Goal: Transaction & Acquisition: Purchase product/service

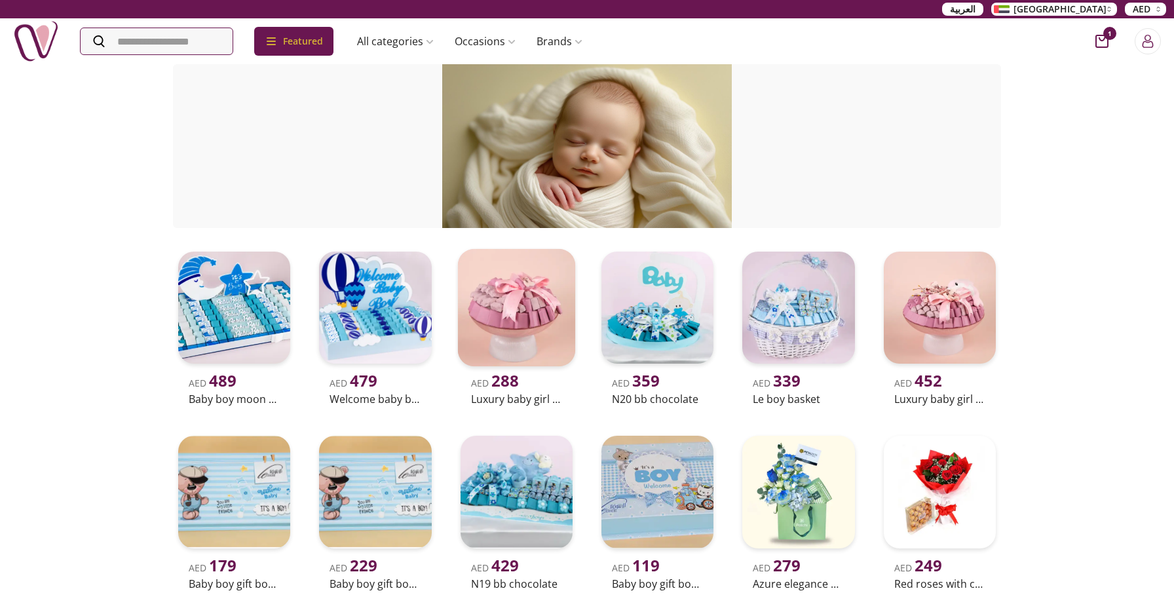
click at [520, 311] on img at bounding box center [516, 308] width 118 height 118
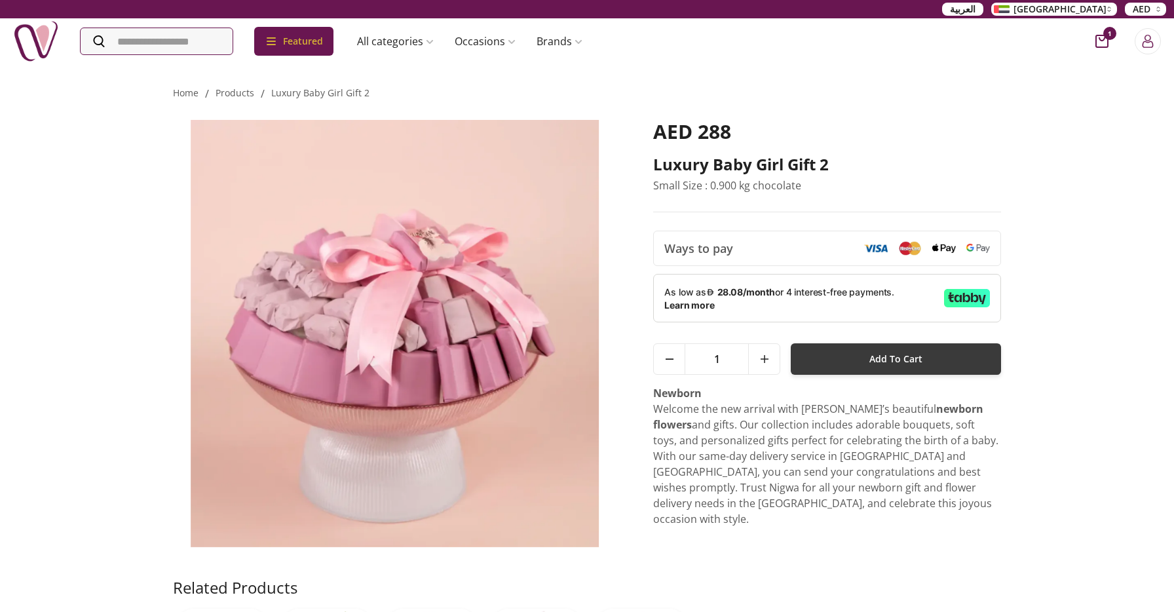
click at [858, 366] on button "Add To Cart" at bounding box center [896, 358] width 210 height 31
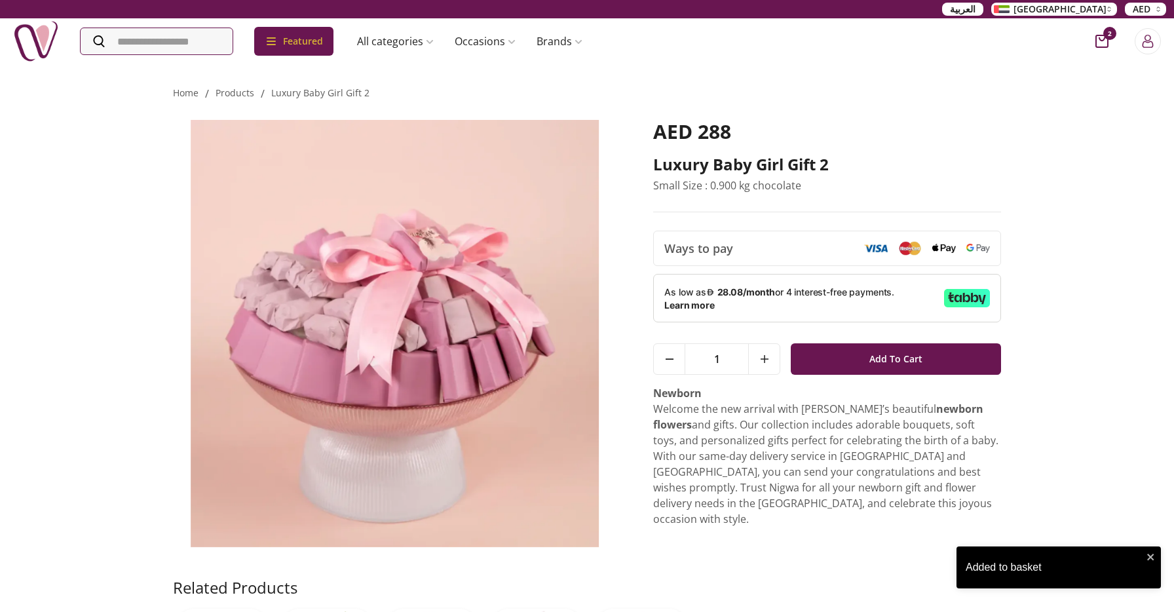
click at [1103, 37] on icon "cart-button" at bounding box center [1101, 41] width 13 height 13
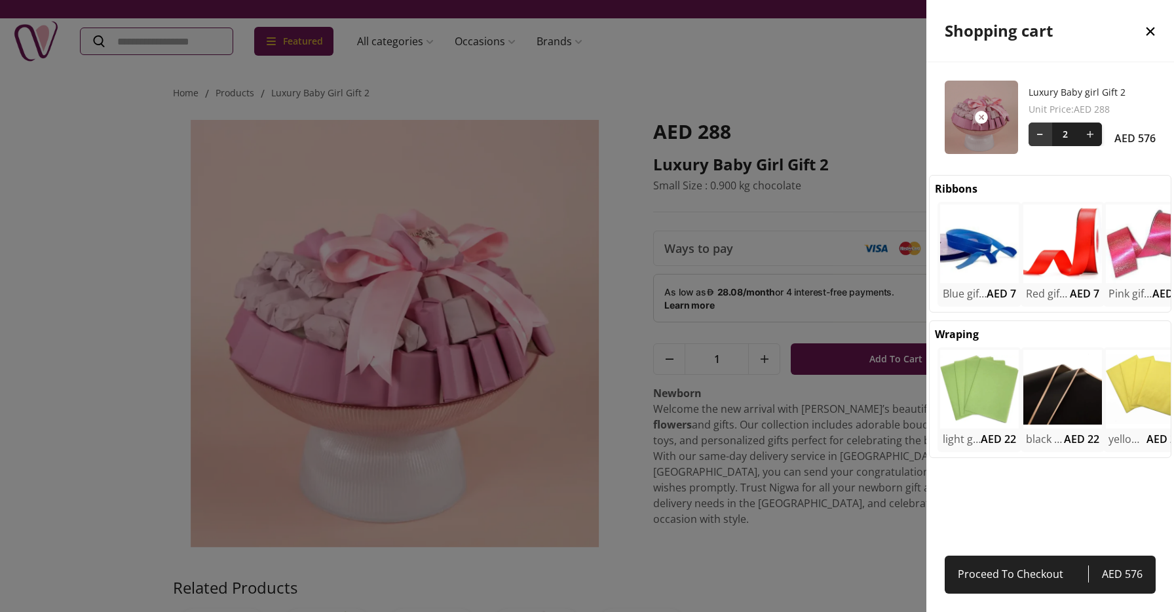
click at [1042, 135] on button at bounding box center [1041, 135] width 24 height 24
click at [704, 85] on div at bounding box center [587, 306] width 1174 height 612
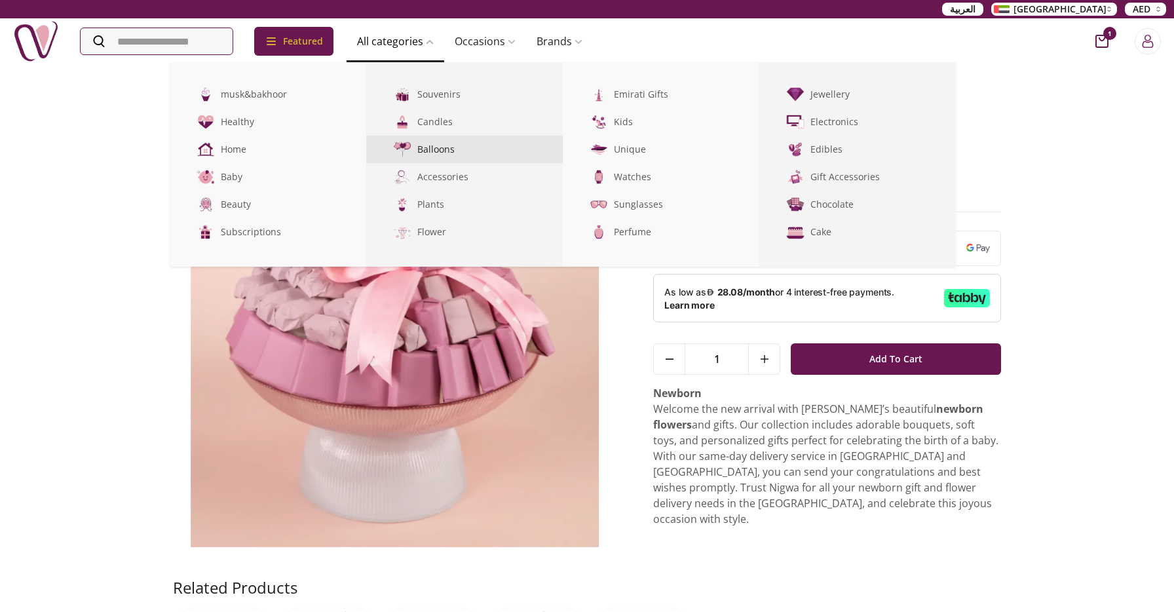
click at [440, 151] on link "Balloons" at bounding box center [464, 150] width 197 height 28
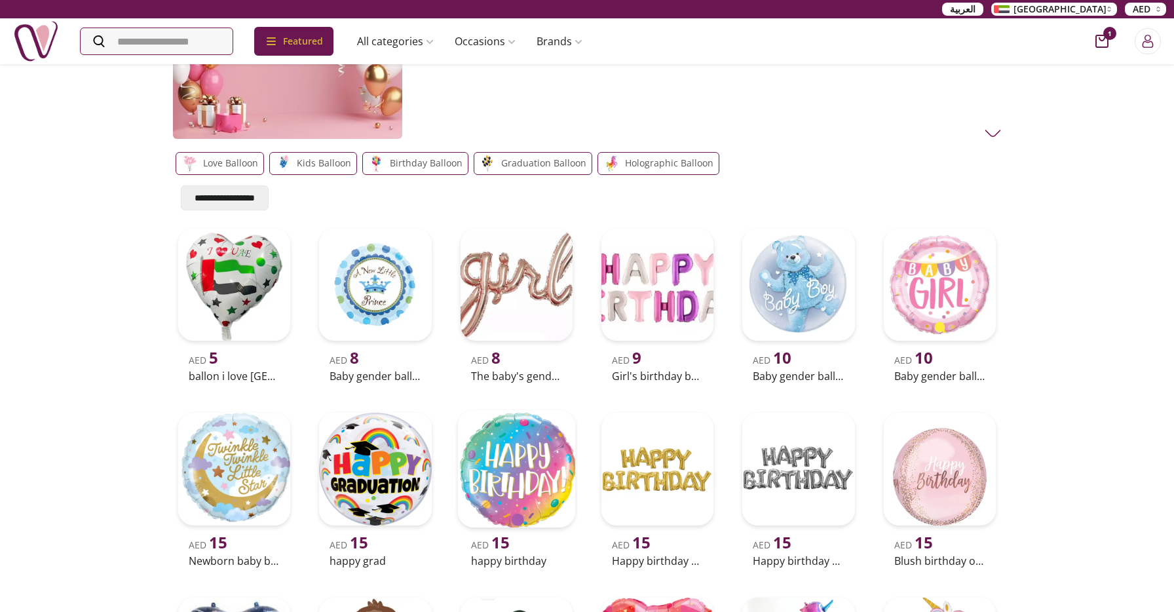
scroll to position [79, 0]
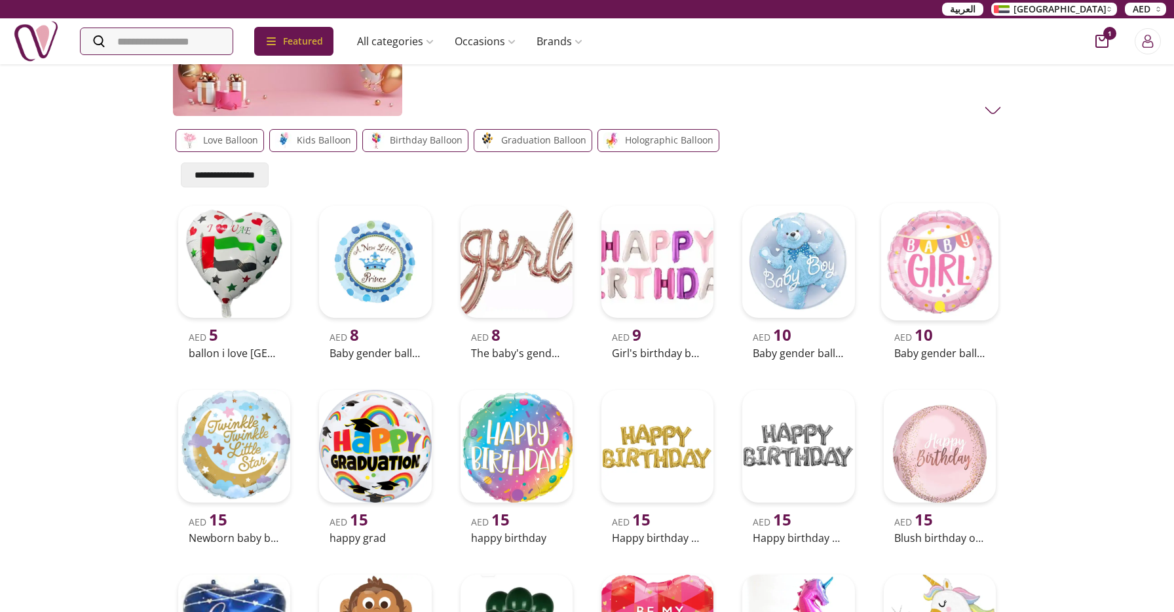
click at [937, 268] on img at bounding box center [940, 262] width 118 height 118
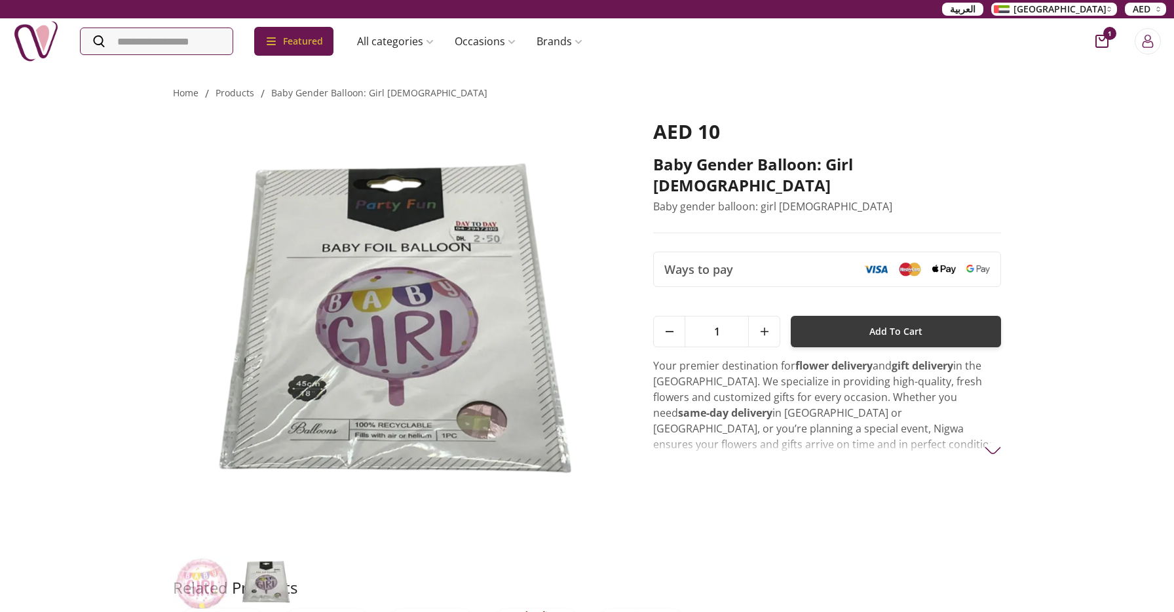
click at [913, 320] on span "Add To Cart" at bounding box center [895, 332] width 53 height 24
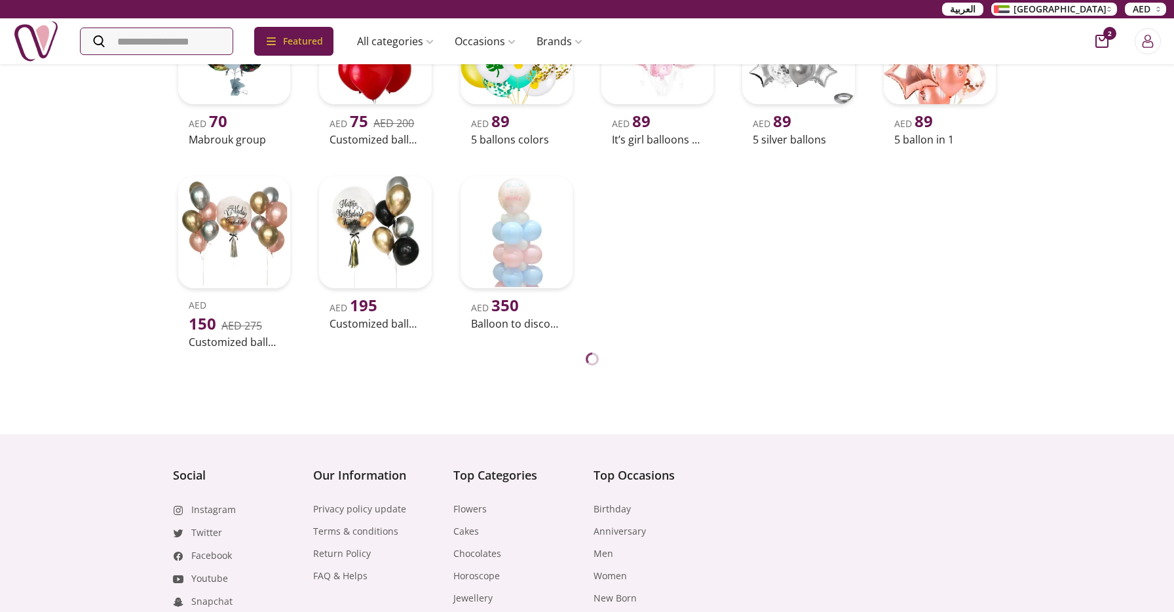
scroll to position [1436, 0]
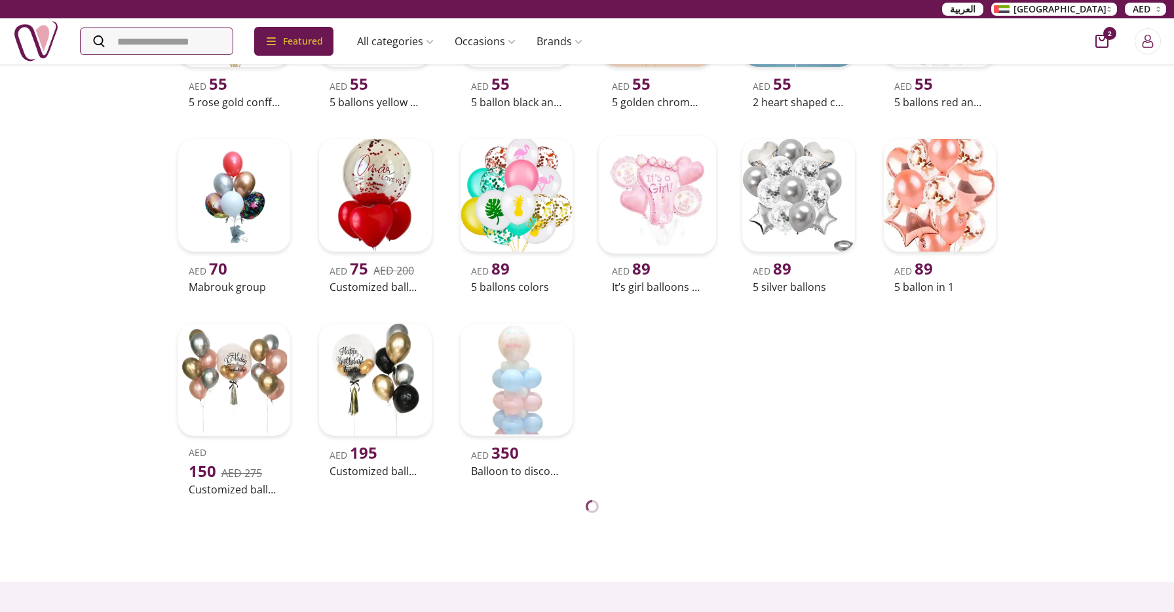
click at [625, 188] on img at bounding box center [658, 195] width 118 height 118
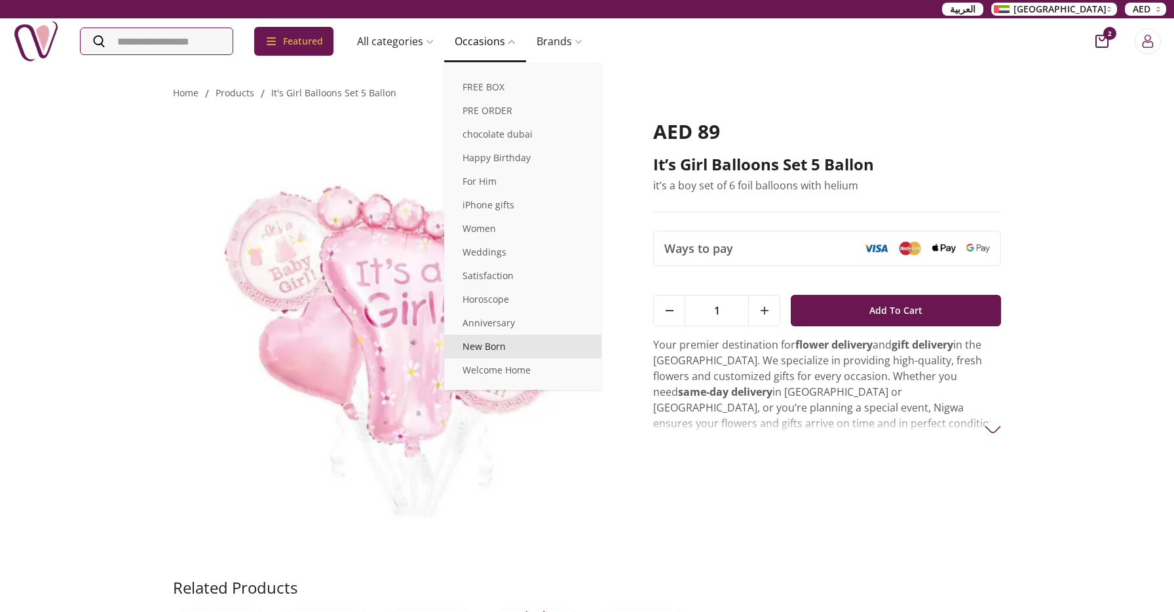
click at [507, 356] on link "New Born" at bounding box center [522, 347] width 157 height 24
